Goal: Task Accomplishment & Management: Complete application form

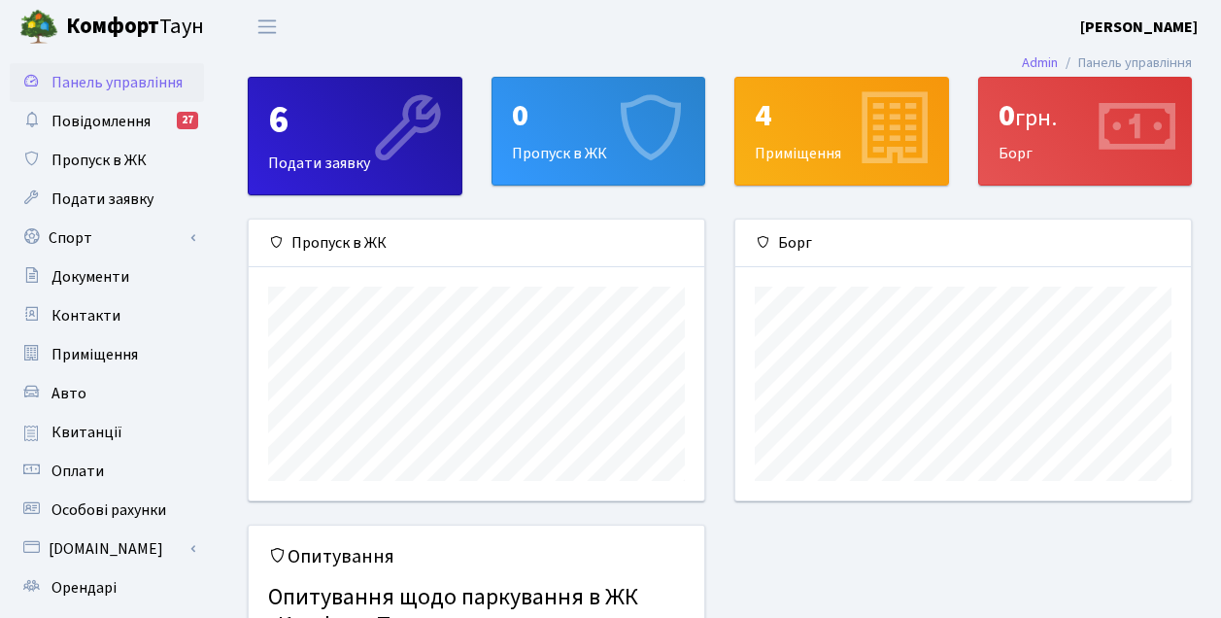
scroll to position [281, 455]
click at [547, 113] on div "0" at bounding box center [599, 115] width 174 height 37
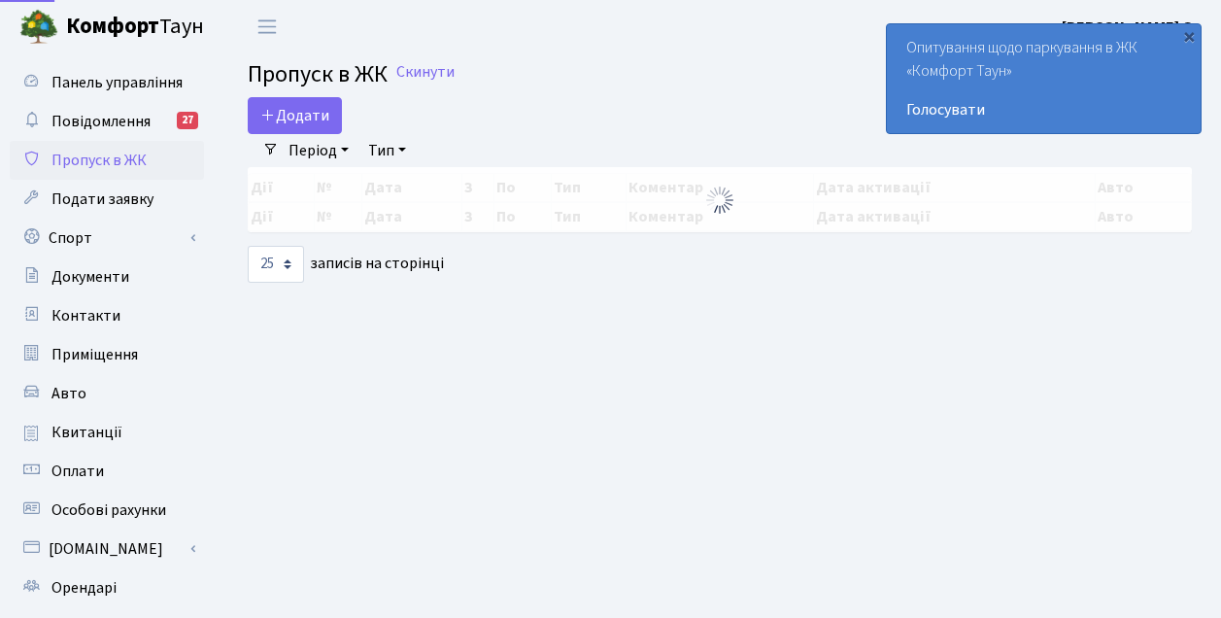
select select "25"
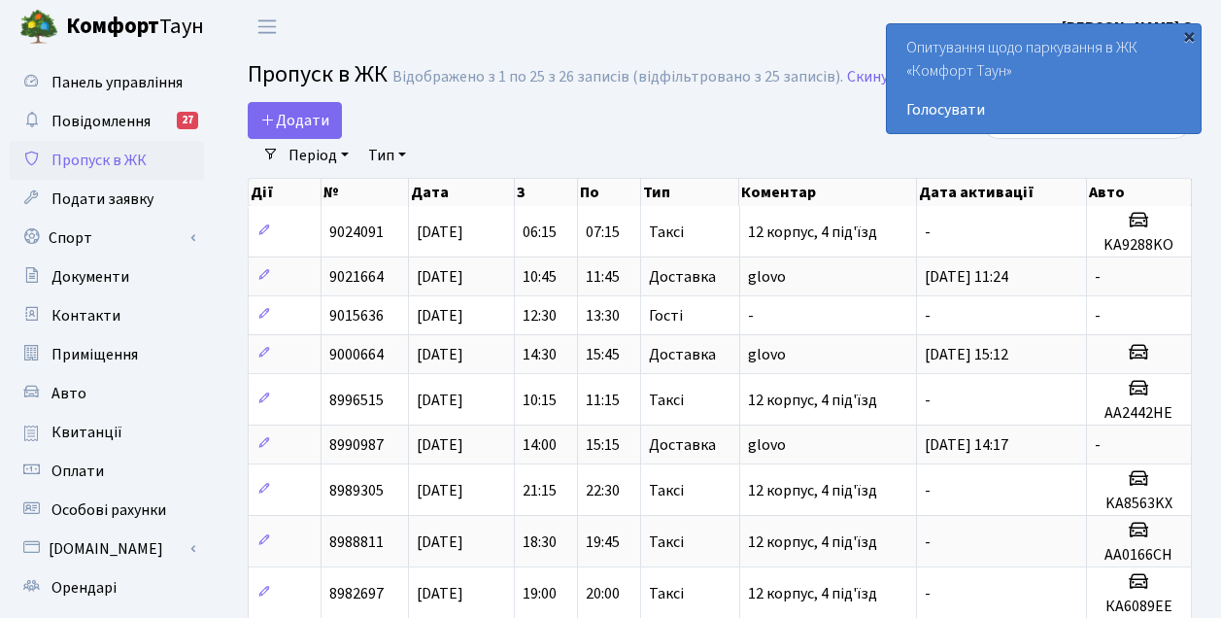
click at [1194, 37] on div "×" at bounding box center [1188, 35] width 19 height 19
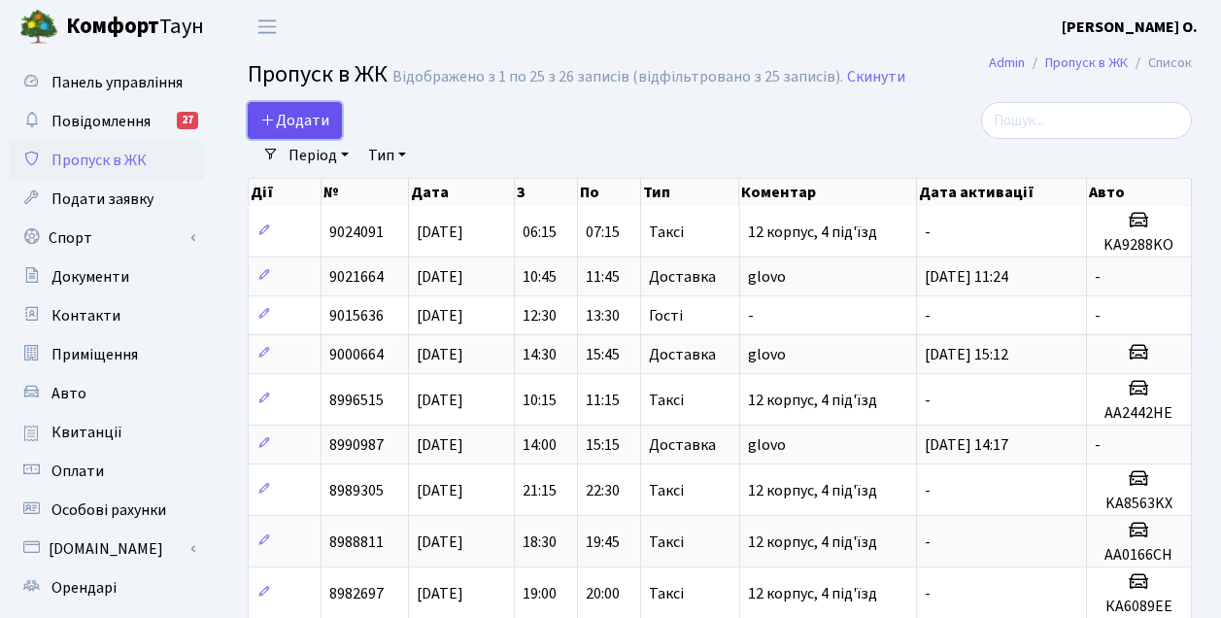
click at [314, 110] on span "Додати" at bounding box center [294, 120] width 69 height 21
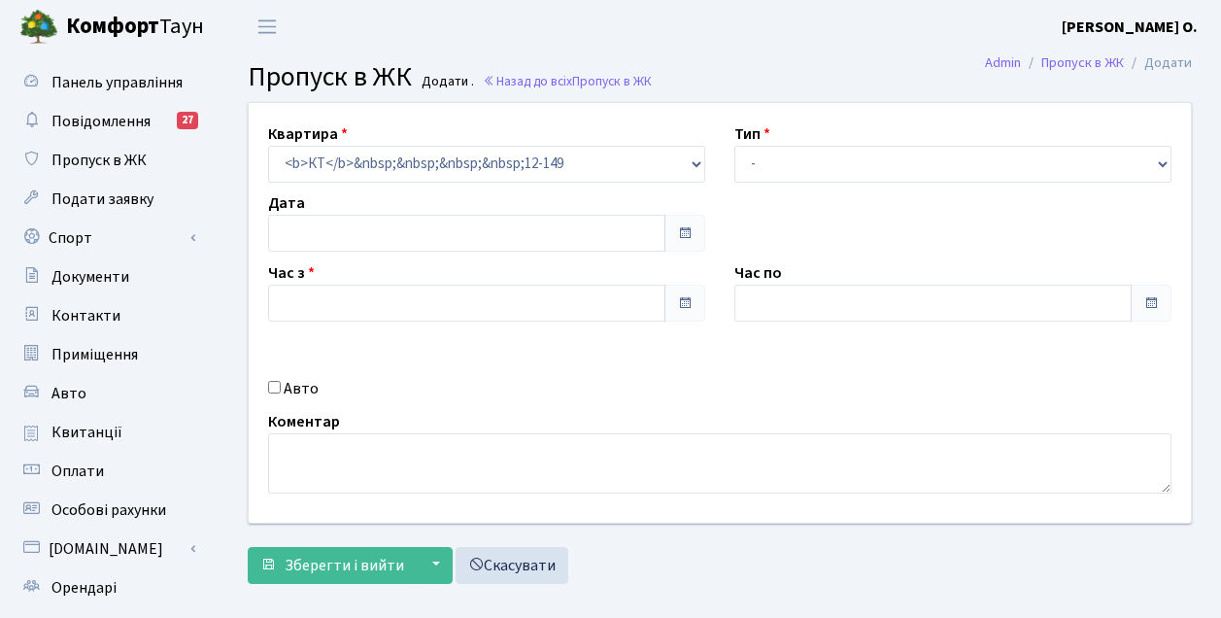
type input "[DATE]"
type input "14:15"
type input "15:30"
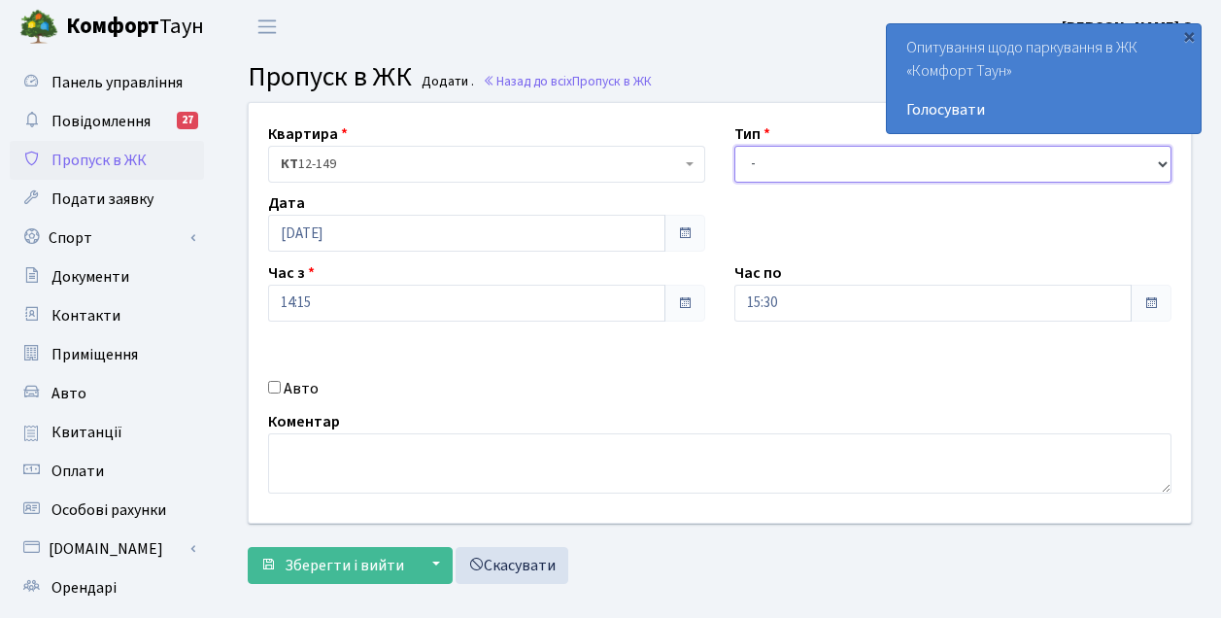
click at [860, 171] on select "- Доставка Таксі Гості Сервіс" at bounding box center [952, 164] width 437 height 37
select select "1"
click at [734, 146] on select "- Доставка Таксі Гості Сервіс" at bounding box center [952, 164] width 437 height 37
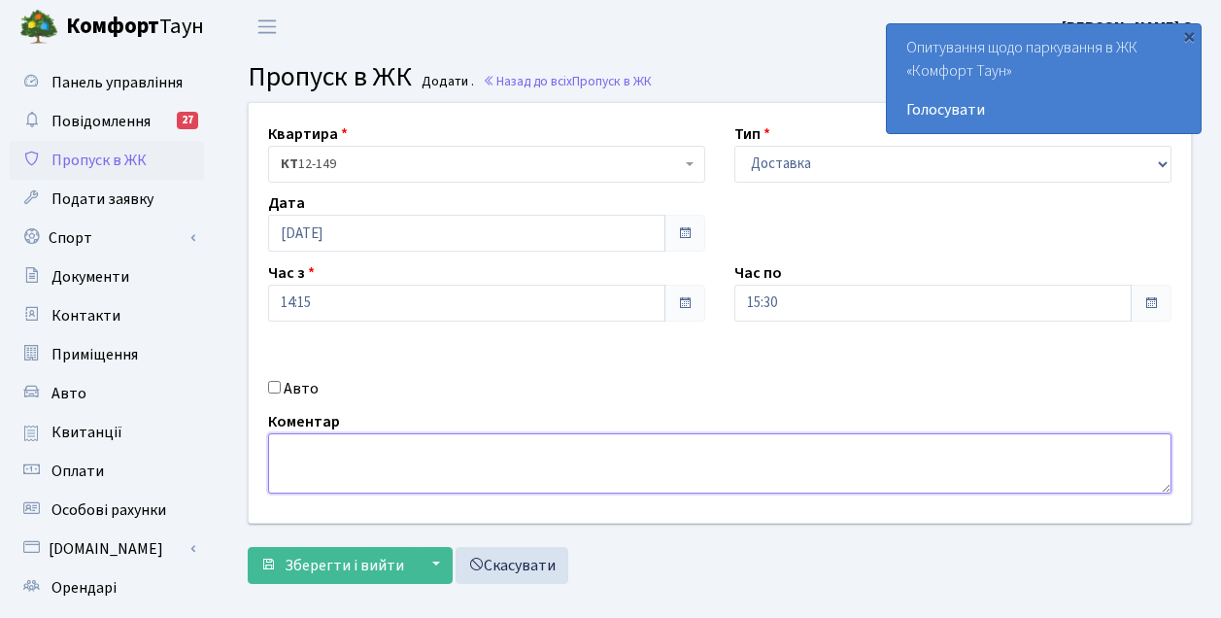
click at [358, 445] on textarea at bounding box center [719, 463] width 903 height 60
type textarea "glovo"
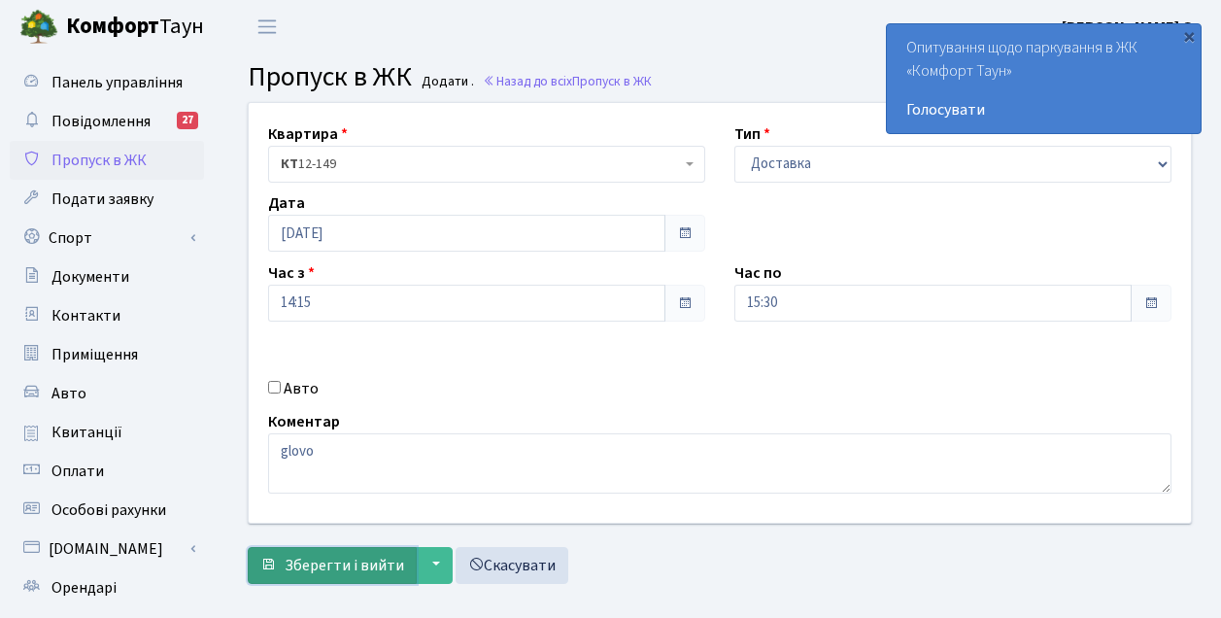
click at [310, 555] on span "Зберегти і вийти" at bounding box center [343, 564] width 119 height 21
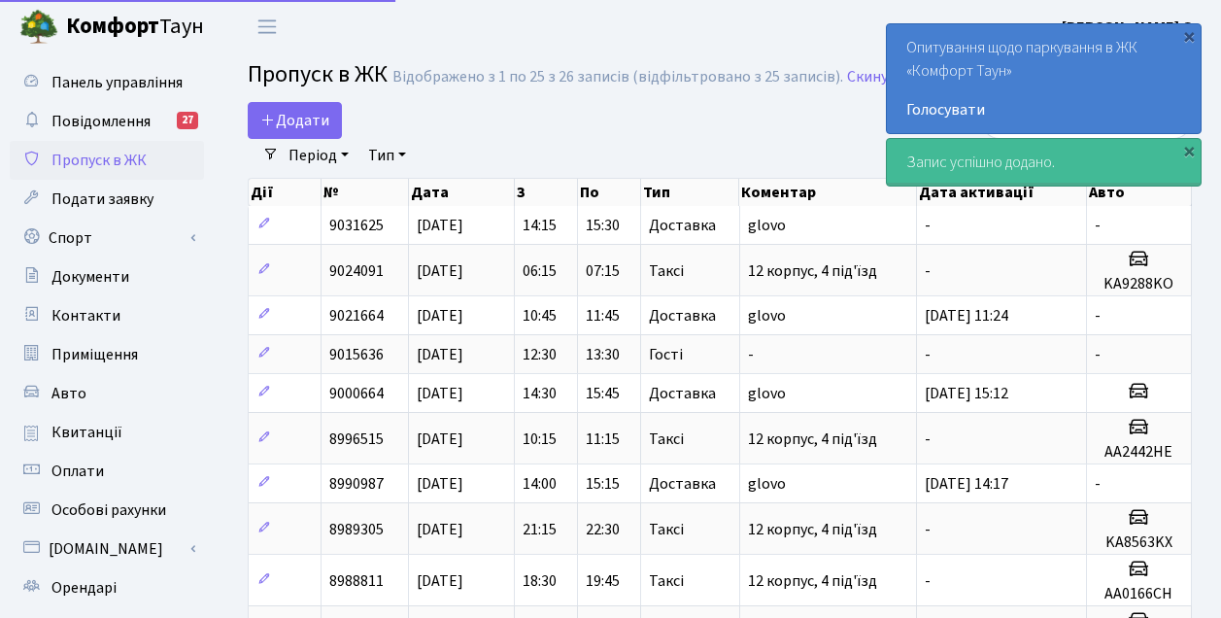
select select "25"
